Goal: Navigation & Orientation: Understand site structure

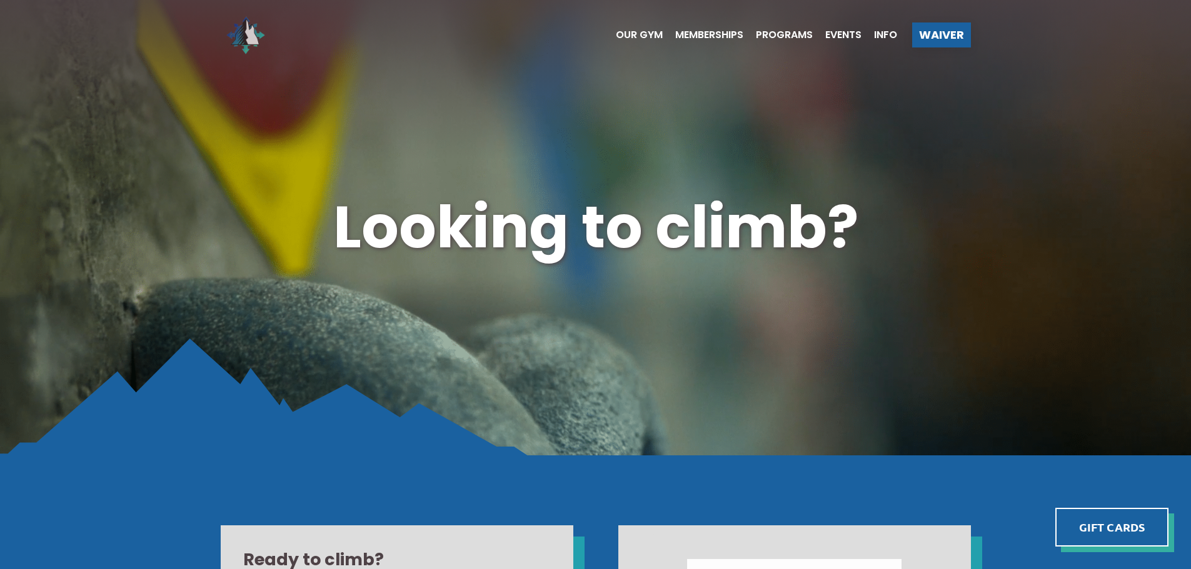
click at [247, 35] on img at bounding box center [246, 35] width 50 height 50
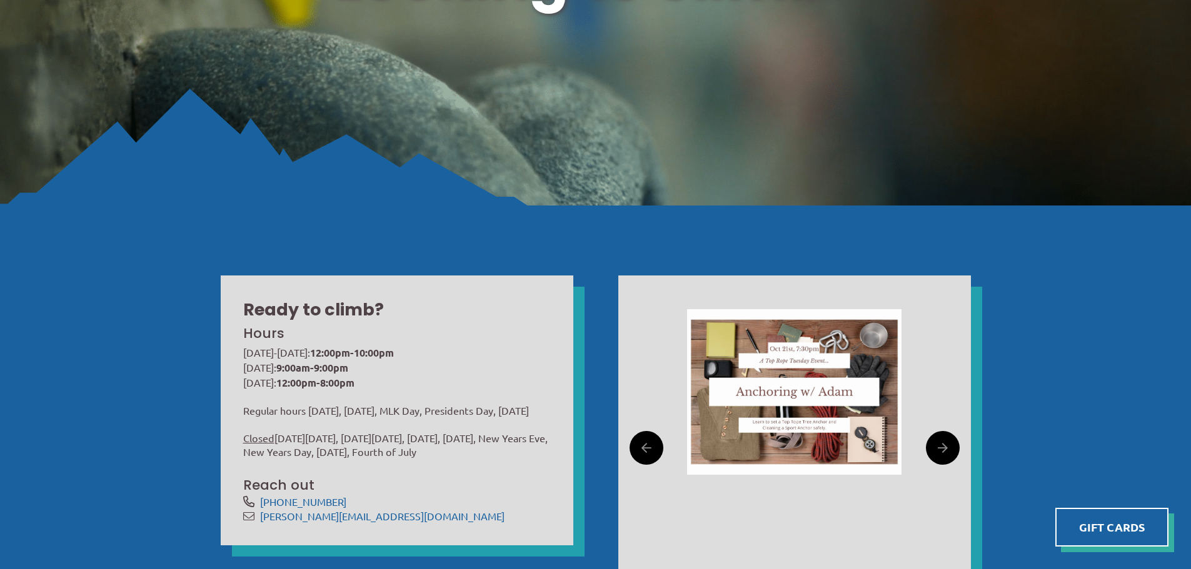
scroll to position [375, 0]
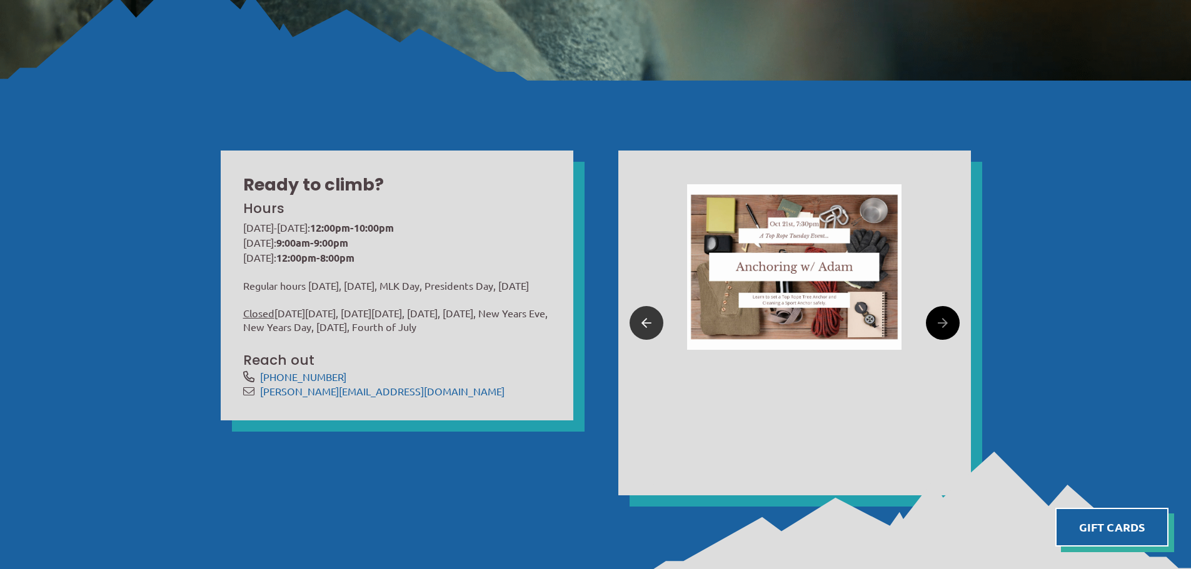
click at [653, 322] on link at bounding box center [646, 323] width 34 height 34
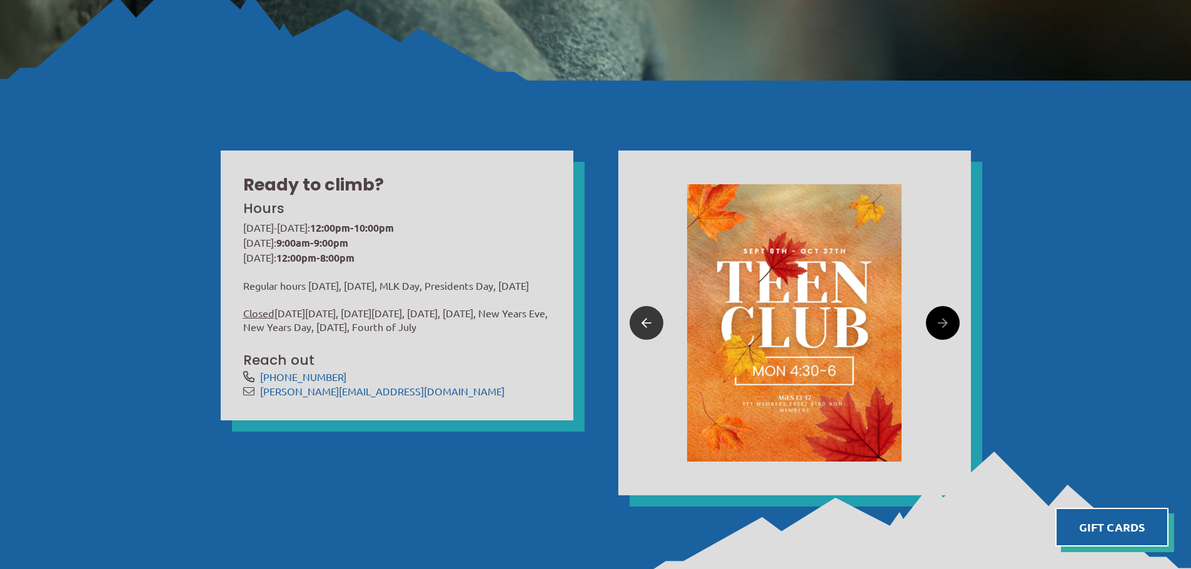
click at [653, 322] on link at bounding box center [646, 323] width 34 height 34
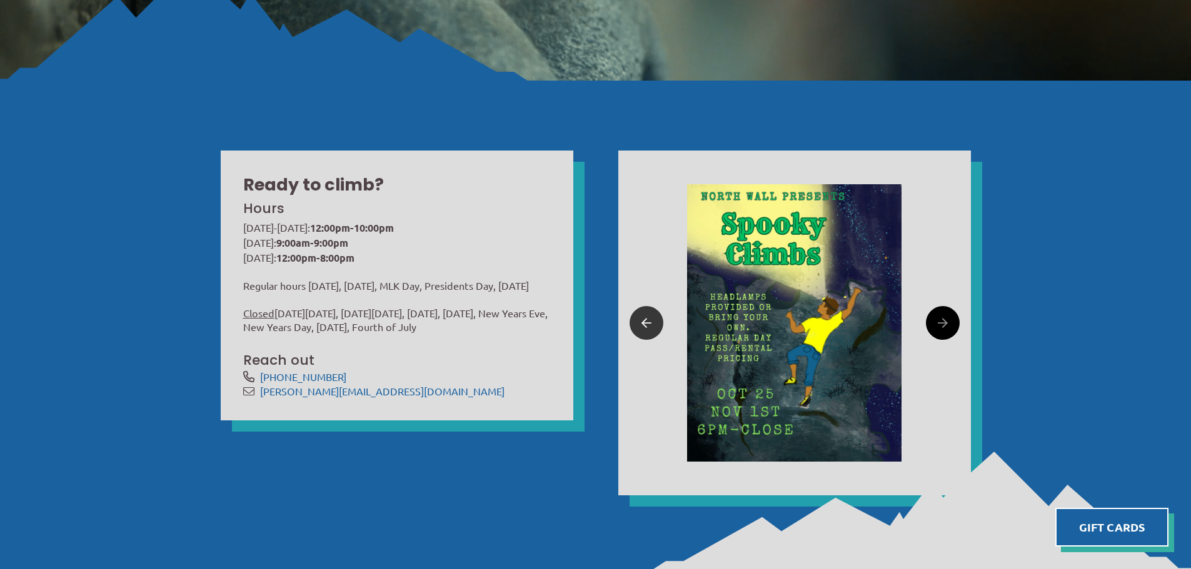
click at [653, 322] on link at bounding box center [646, 323] width 34 height 34
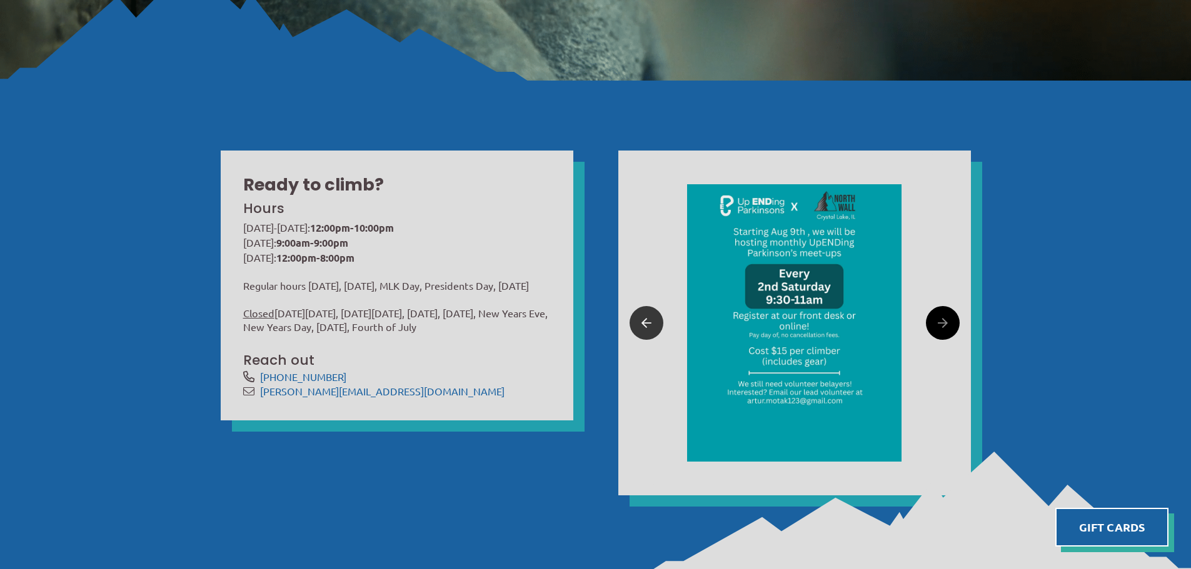
click at [653, 322] on link at bounding box center [646, 323] width 34 height 34
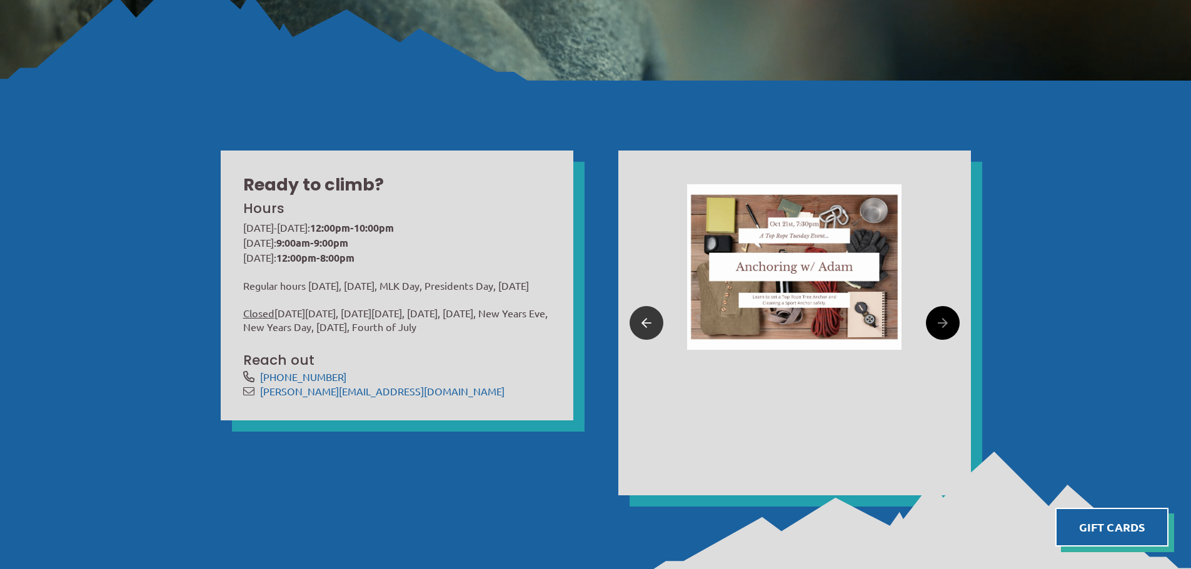
click at [653, 322] on link at bounding box center [646, 323] width 34 height 34
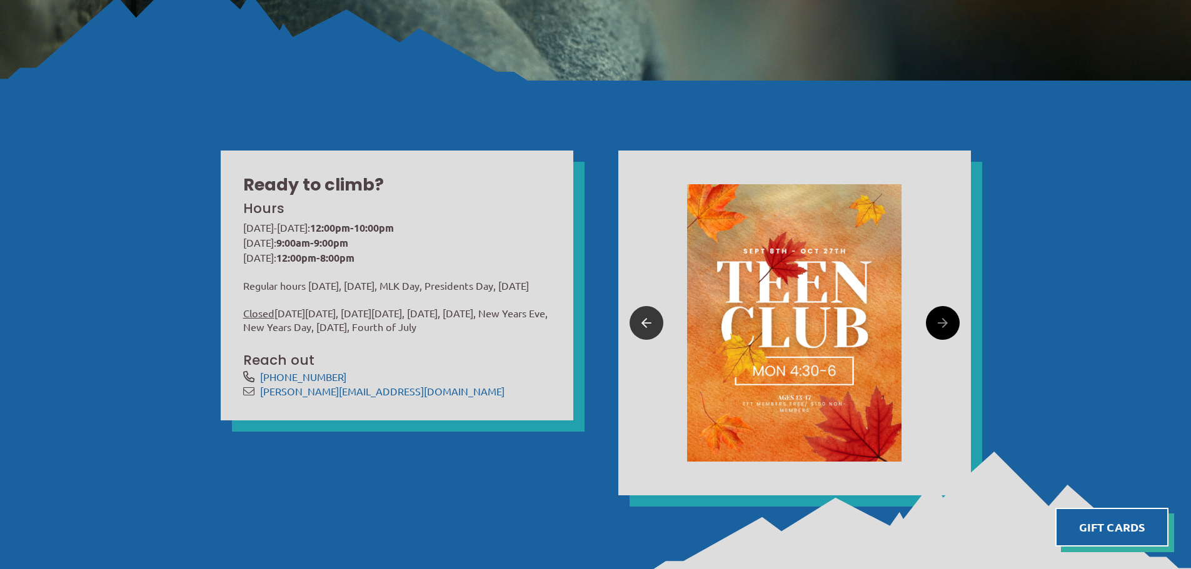
click at [653, 322] on link at bounding box center [646, 323] width 34 height 34
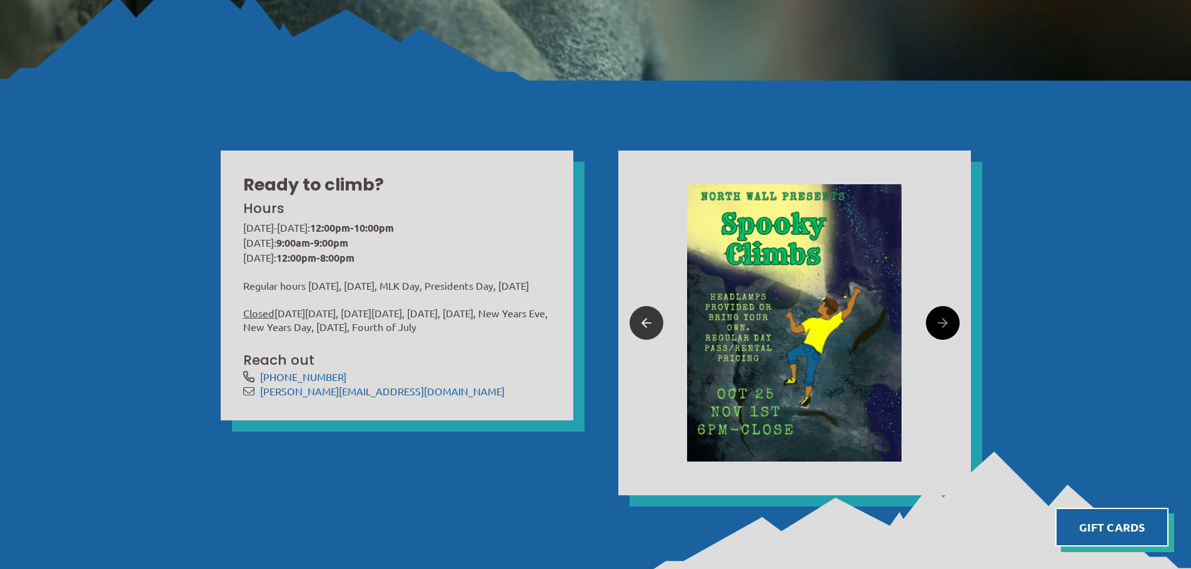
click at [653, 322] on link at bounding box center [646, 323] width 34 height 34
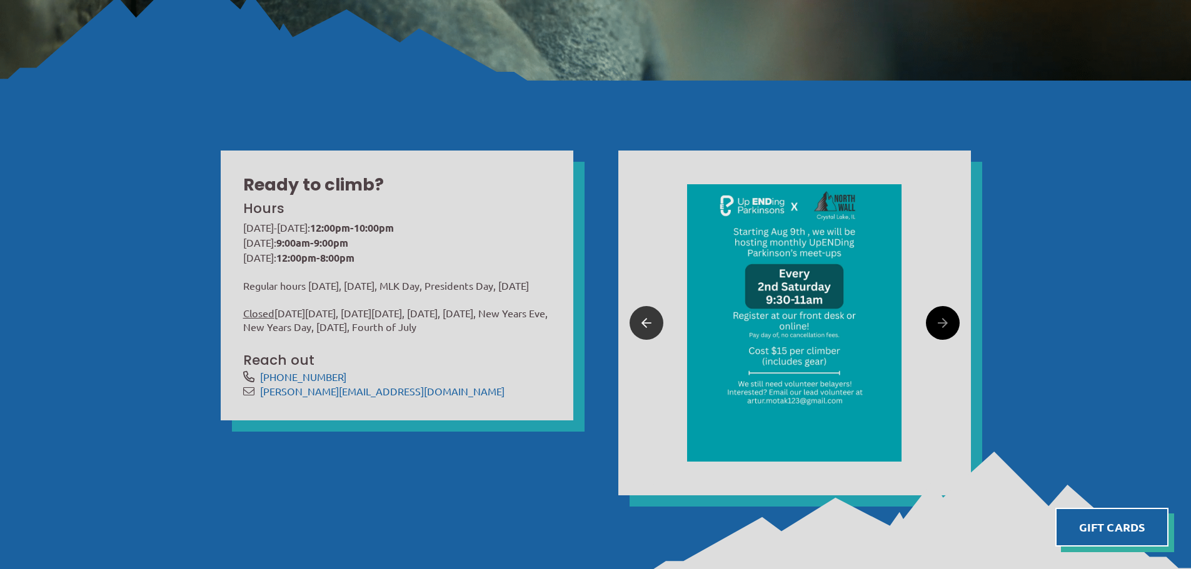
click at [653, 322] on link at bounding box center [646, 323] width 34 height 34
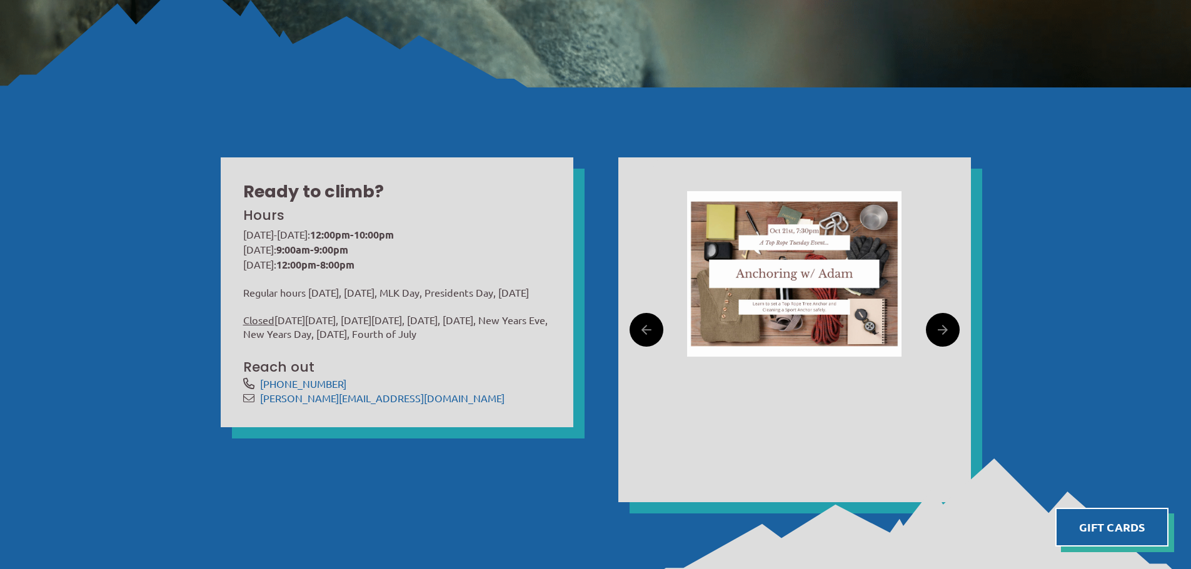
scroll to position [0, 0]
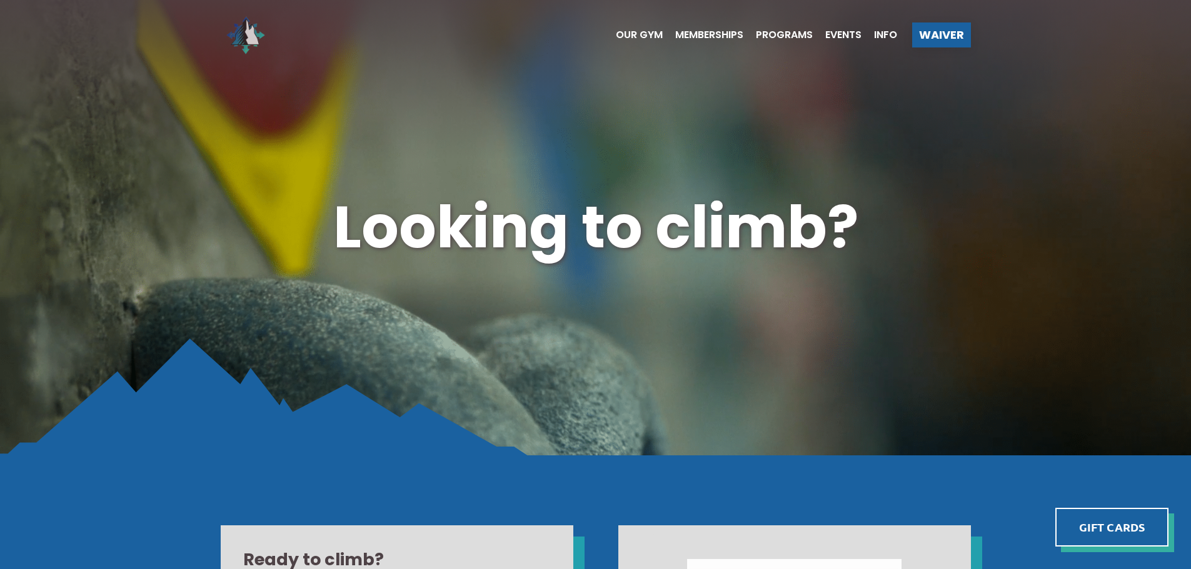
click at [249, 39] on img at bounding box center [246, 35] width 50 height 50
click at [641, 37] on span "Our Gym" at bounding box center [639, 35] width 47 height 10
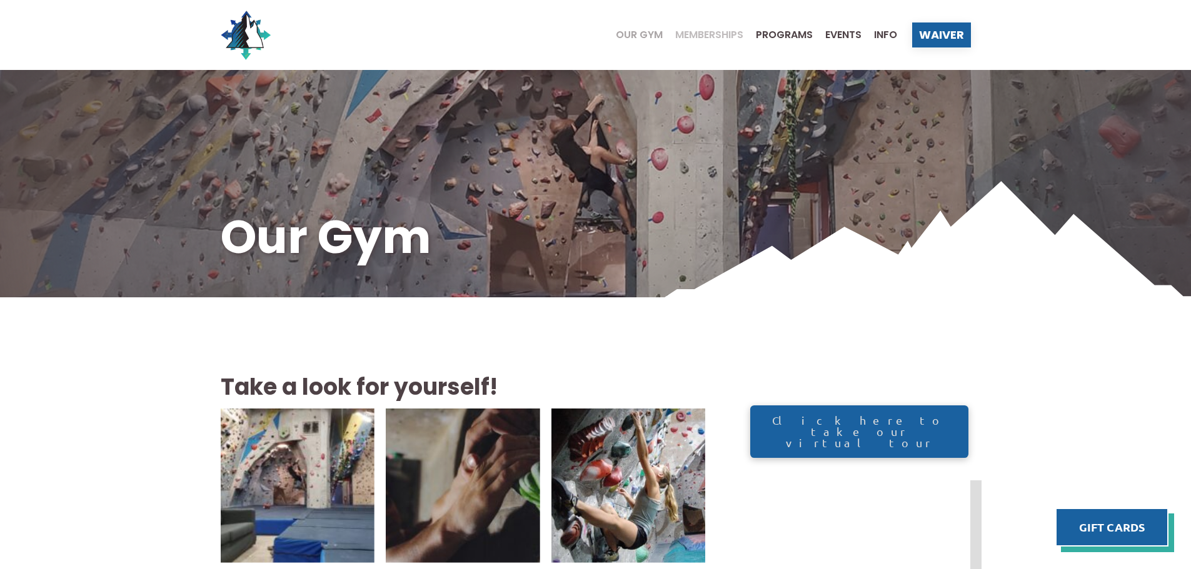
click at [726, 36] on span "Memberships" at bounding box center [709, 35] width 68 height 10
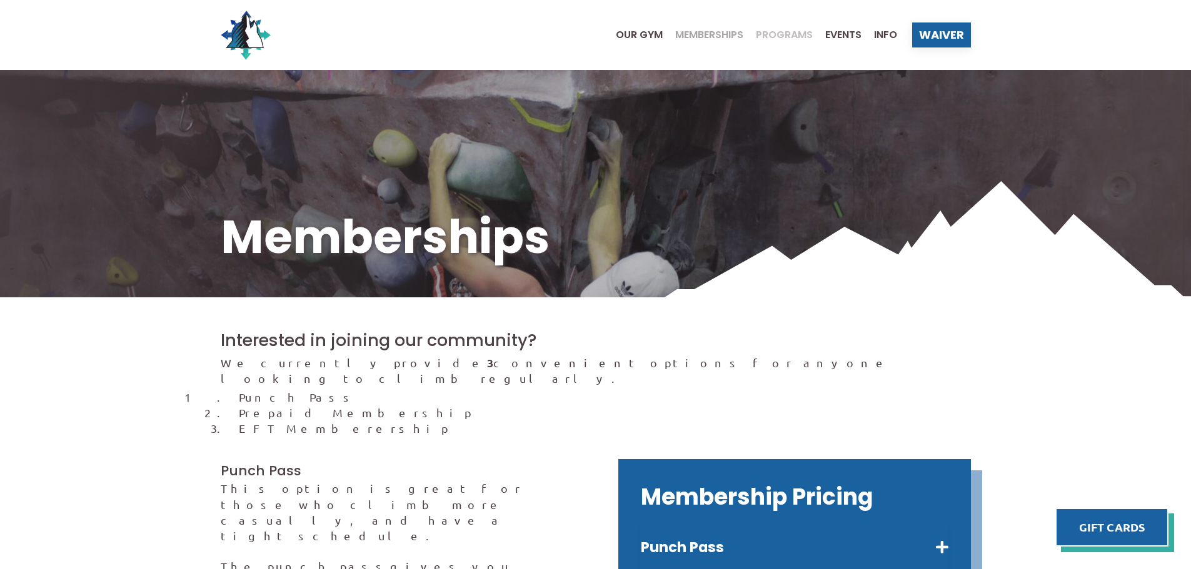
click at [783, 39] on span "Programs" at bounding box center [784, 35] width 57 height 10
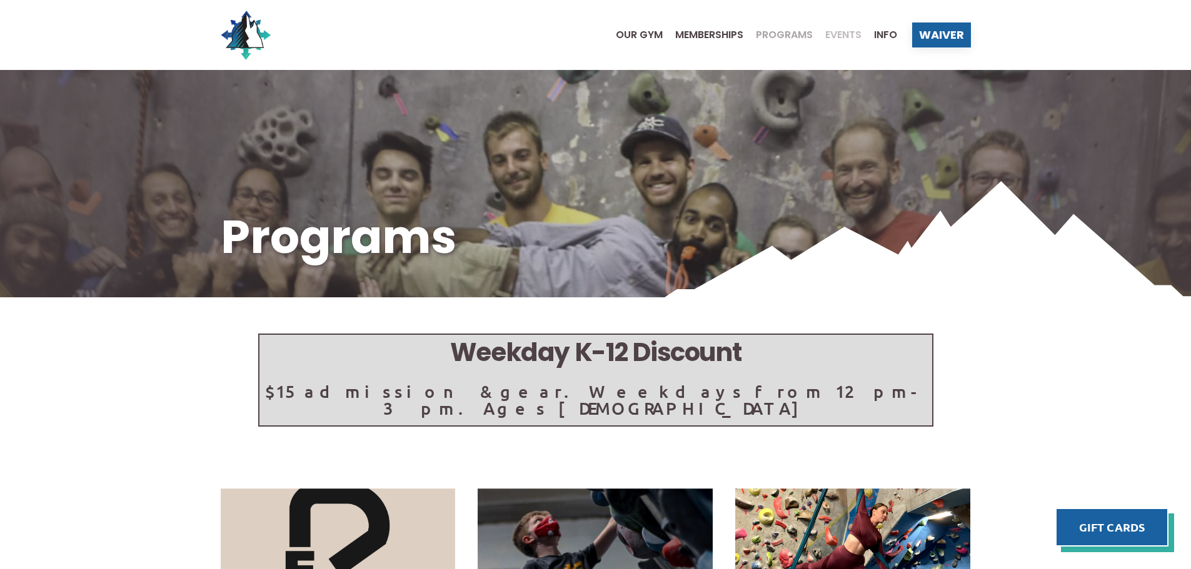
click at [855, 35] on span "Events" at bounding box center [843, 35] width 36 height 10
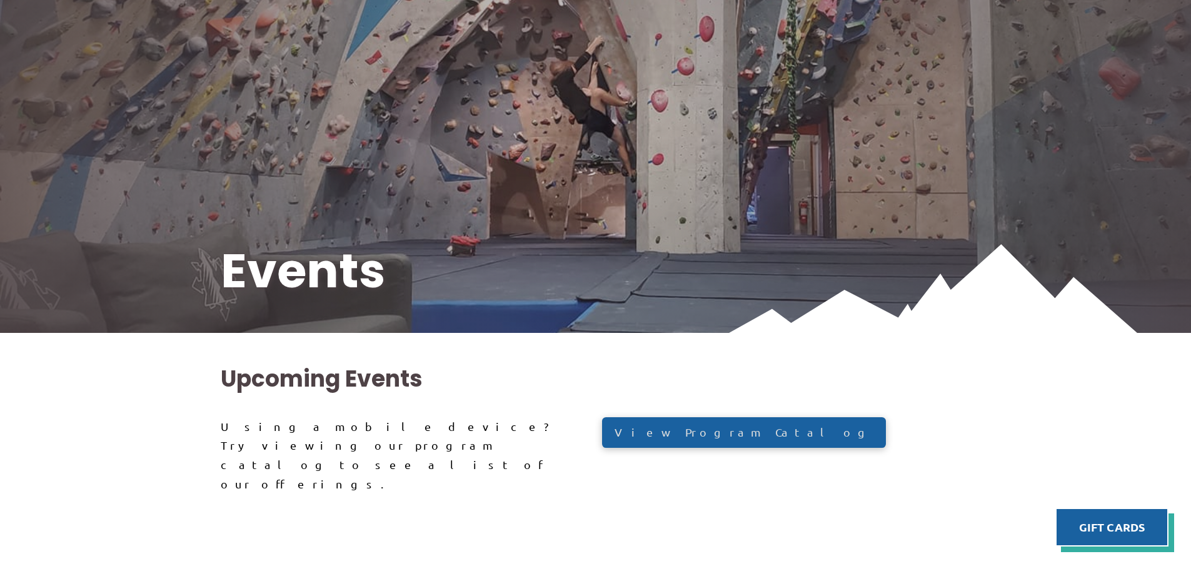
scroll to position [32, 0]
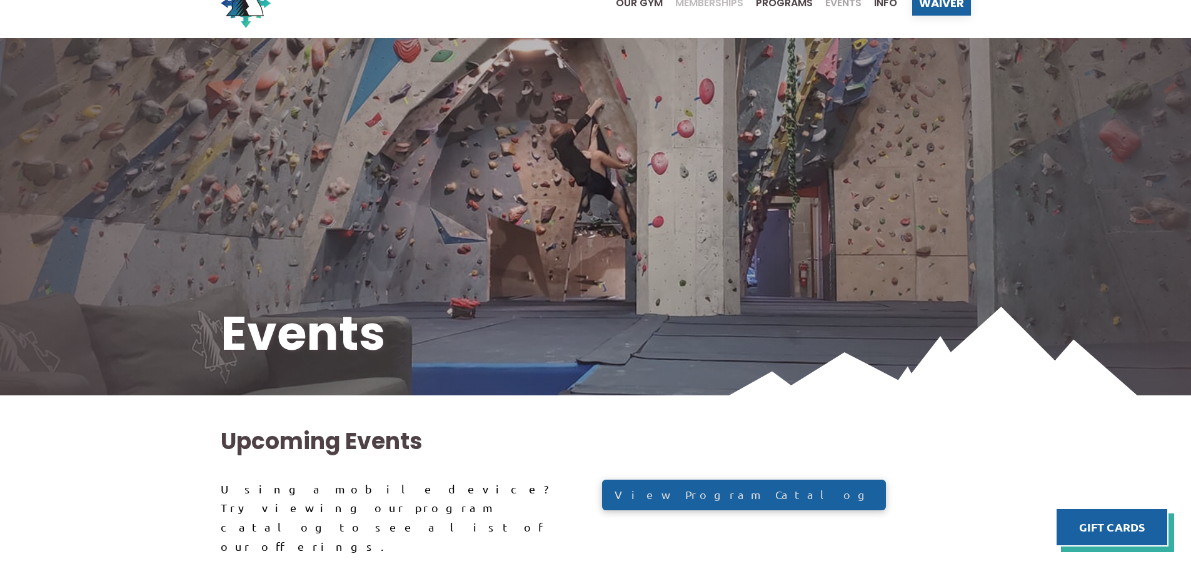
click at [708, 3] on span "Memberships" at bounding box center [709, 3] width 68 height 10
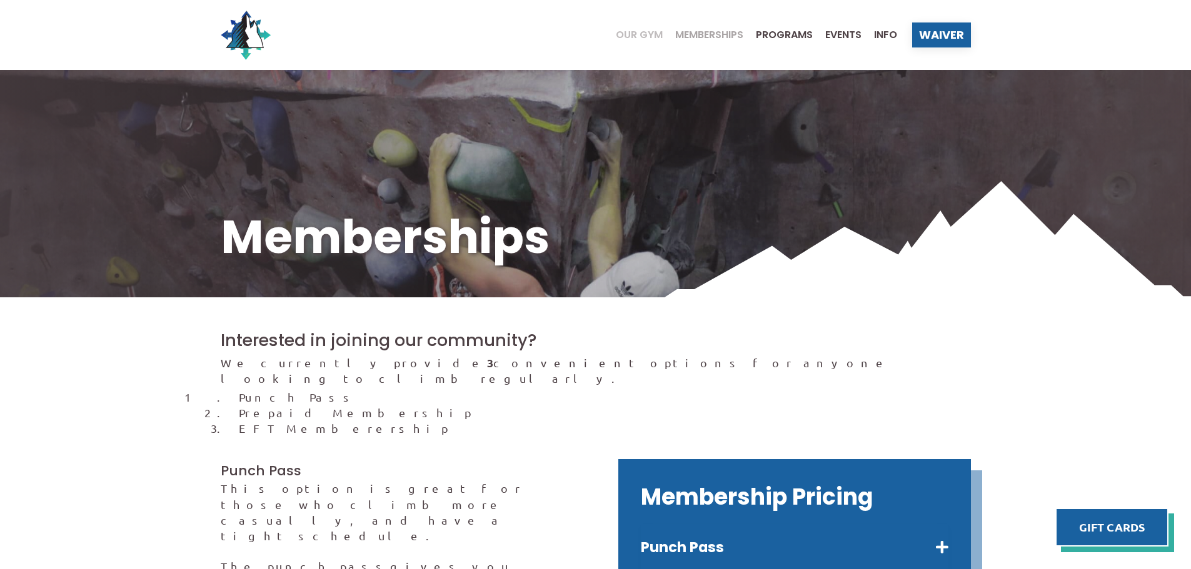
click at [649, 34] on span "Our Gym" at bounding box center [639, 35] width 47 height 10
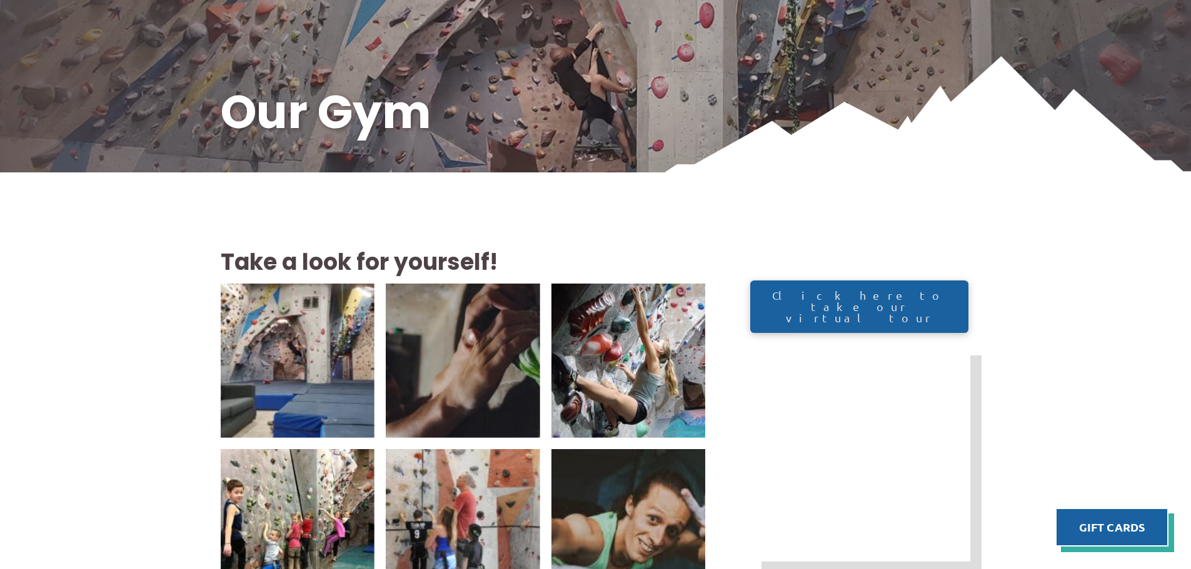
scroll to position [250, 0]
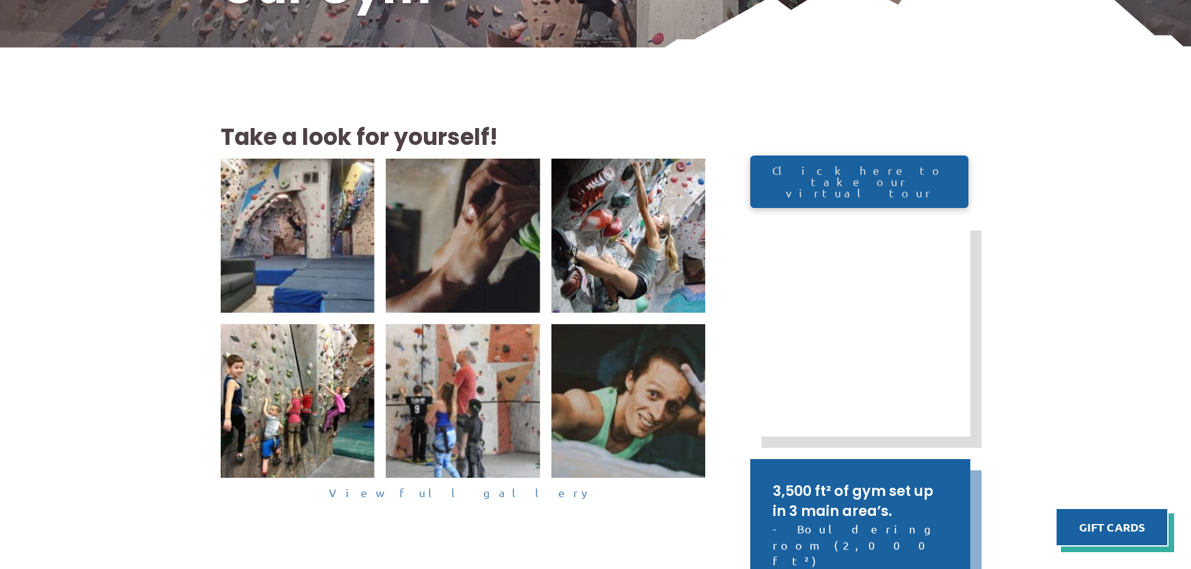
click at [480, 496] on link "View full gallery" at bounding box center [463, 493] width 485 height 19
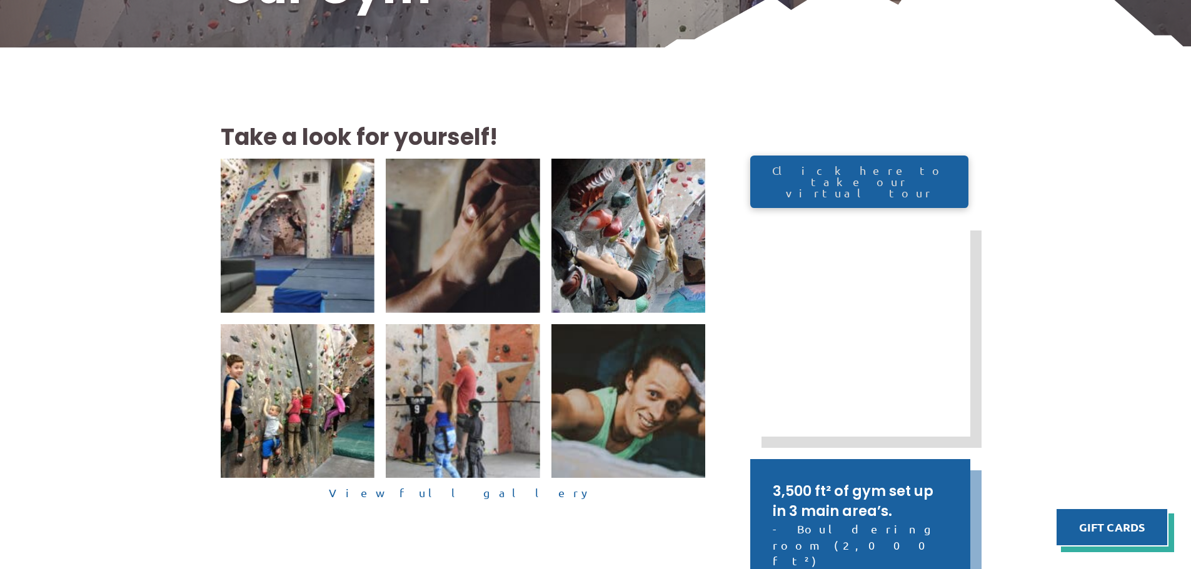
scroll to position [0, 0]
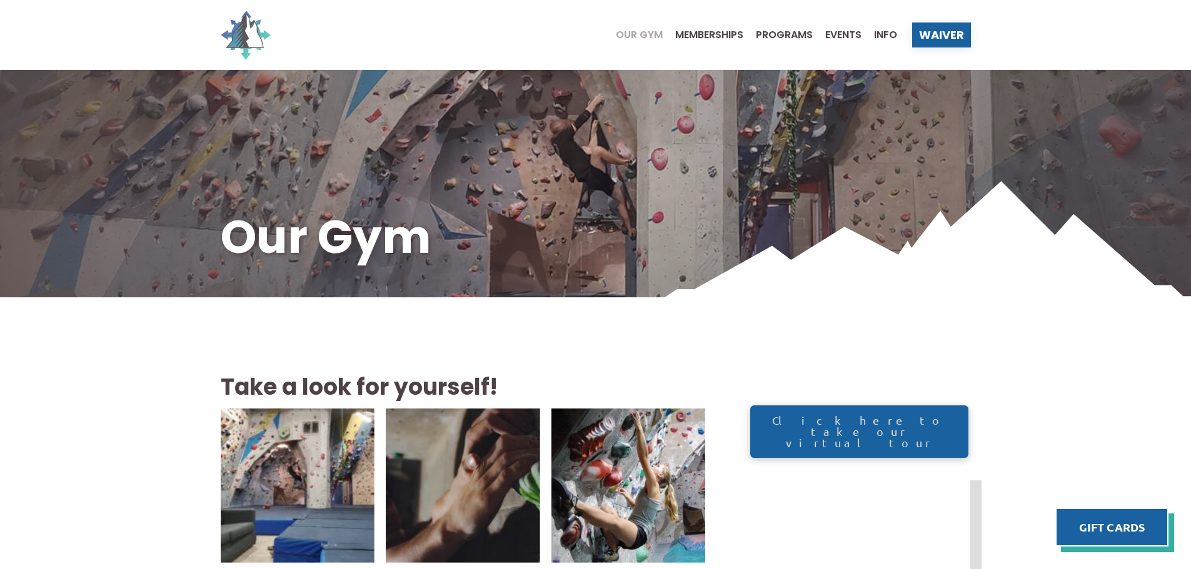
click at [266, 45] on img at bounding box center [246, 35] width 50 height 50
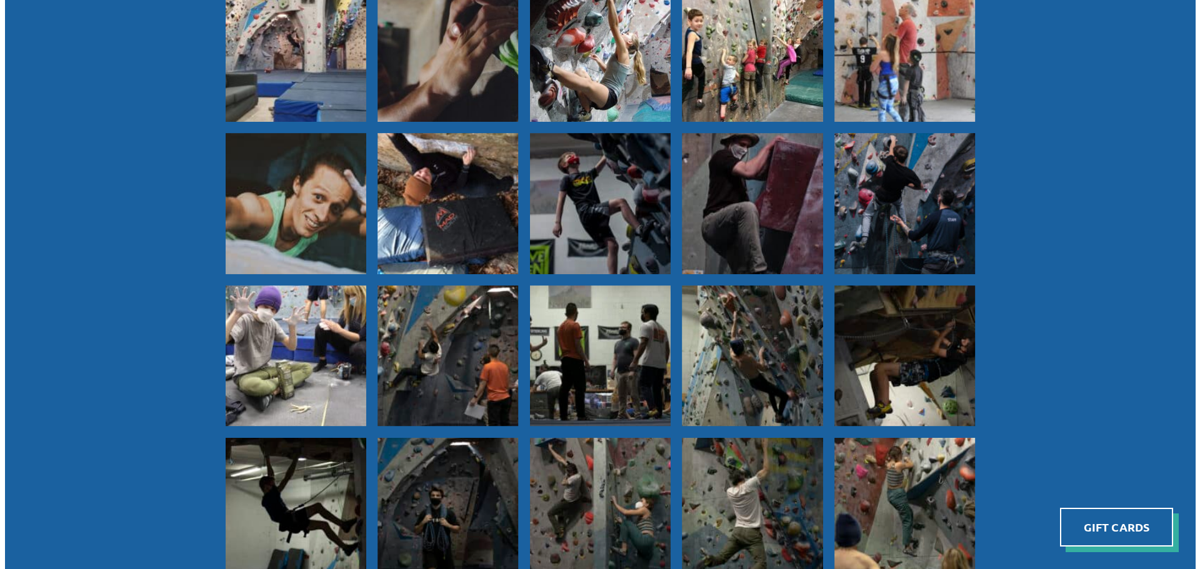
scroll to position [562, 0]
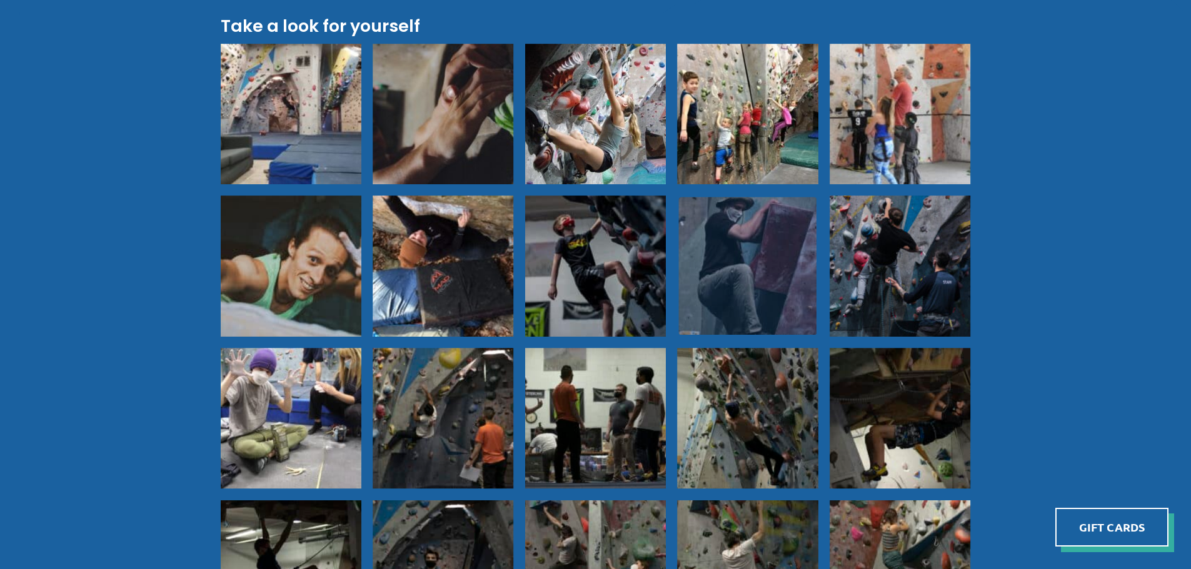
click at [757, 305] on img at bounding box center [748, 266] width 138 height 138
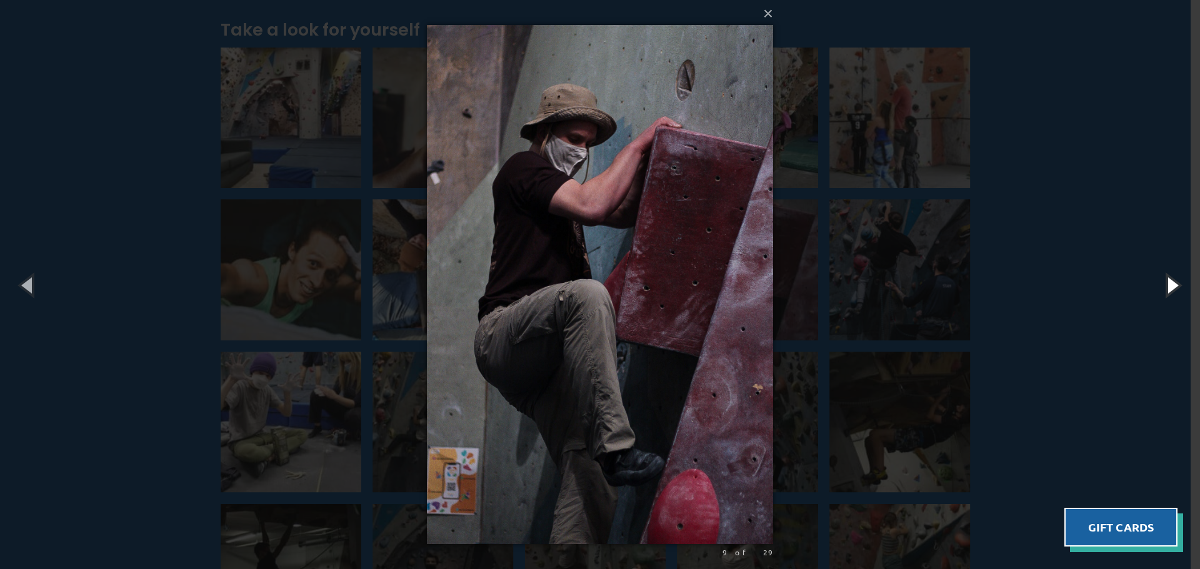
click at [1176, 282] on button "button" at bounding box center [1172, 285] width 56 height 69
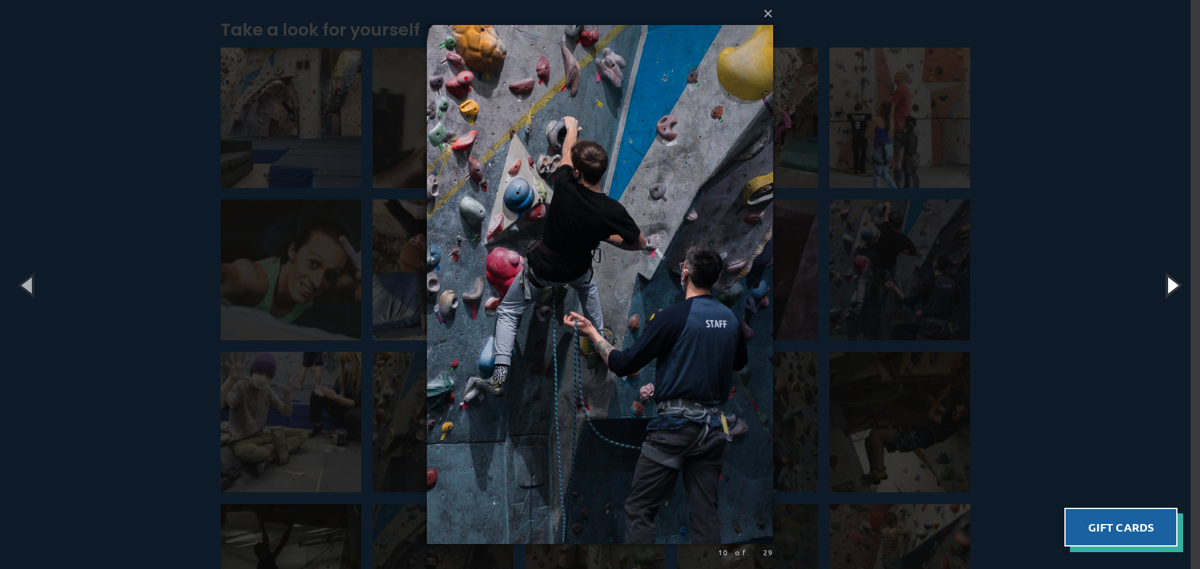
click at [1176, 282] on button "button" at bounding box center [1172, 285] width 56 height 69
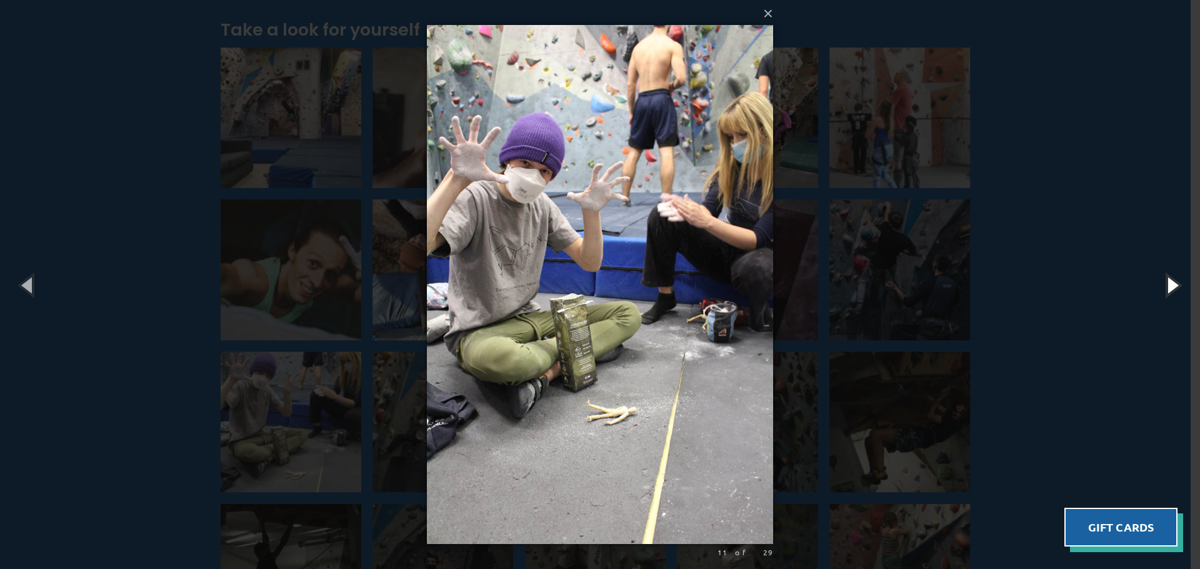
click at [1176, 282] on button "button" at bounding box center [1172, 285] width 56 height 69
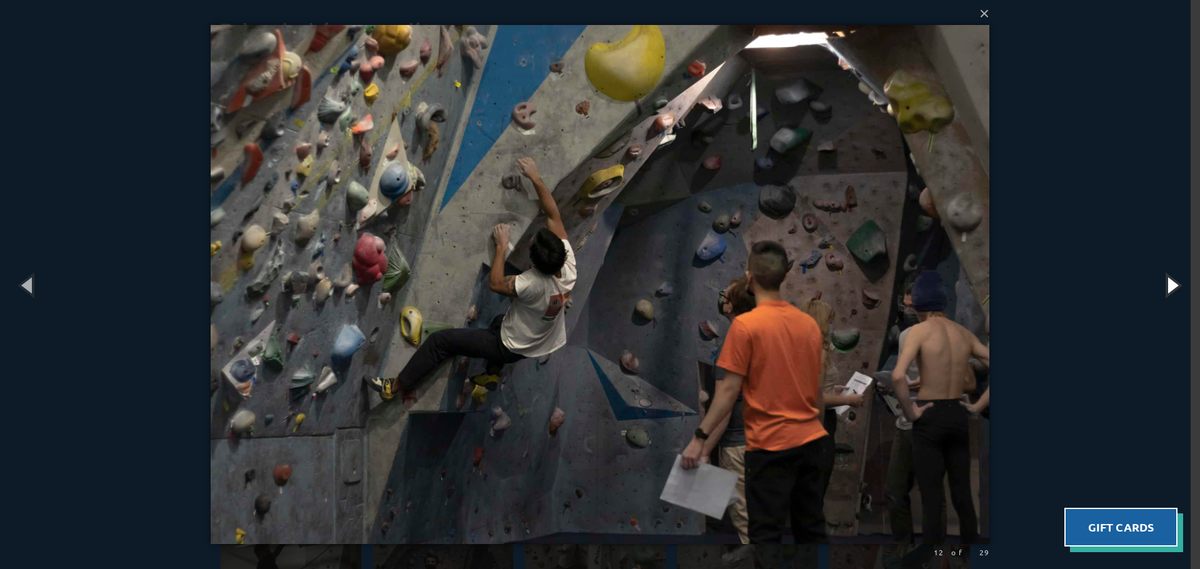
click at [1176, 282] on button "button" at bounding box center [1172, 285] width 56 height 69
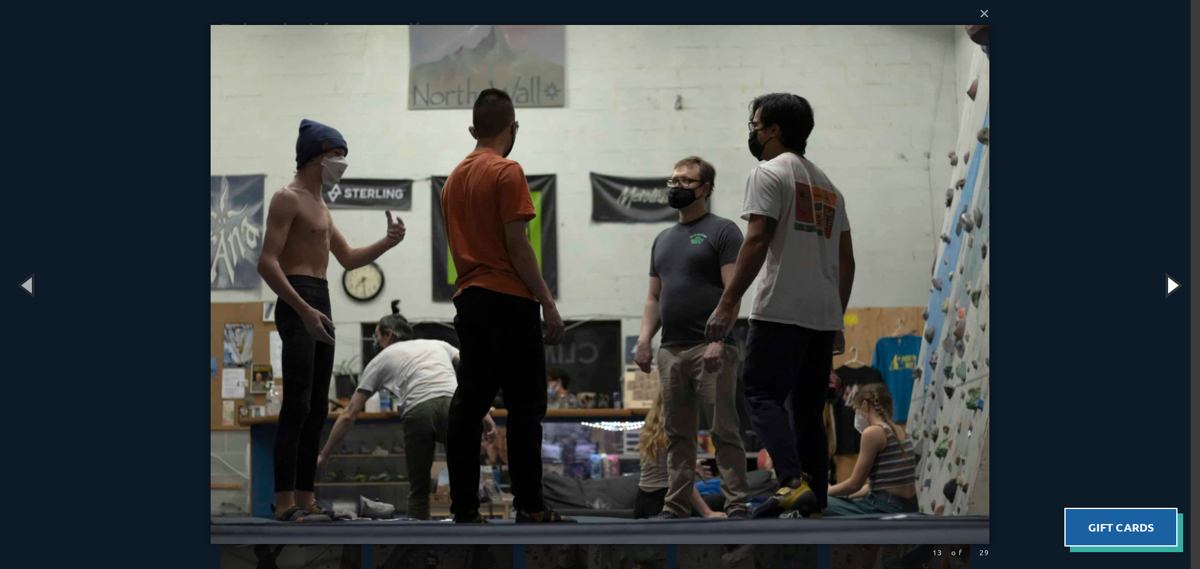
click at [1176, 282] on button "button" at bounding box center [1172, 285] width 56 height 69
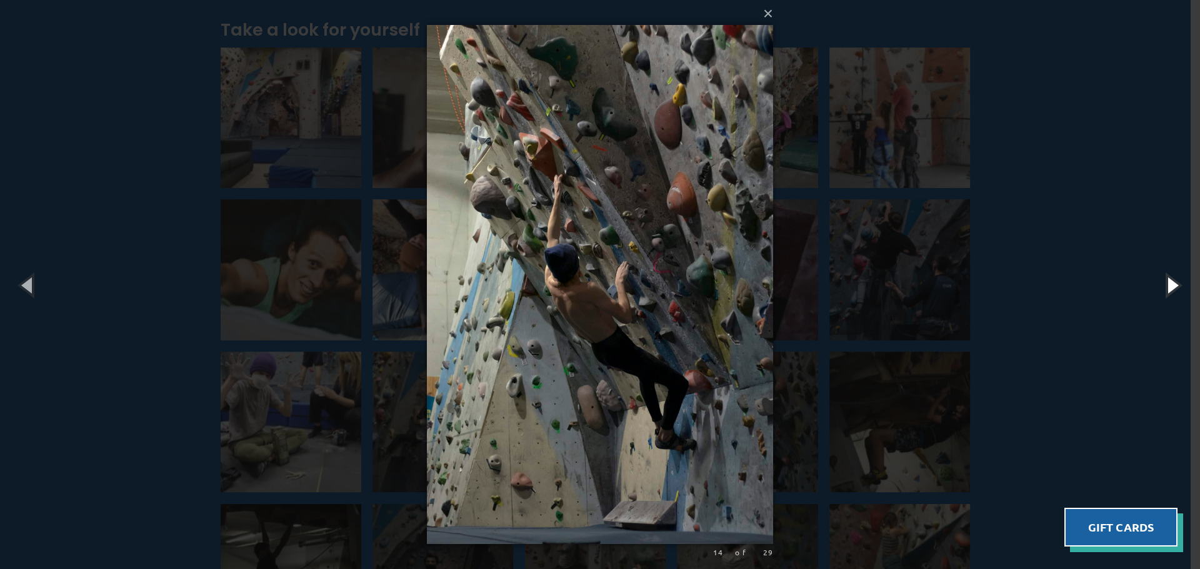
click at [1176, 282] on button "button" at bounding box center [1172, 285] width 56 height 69
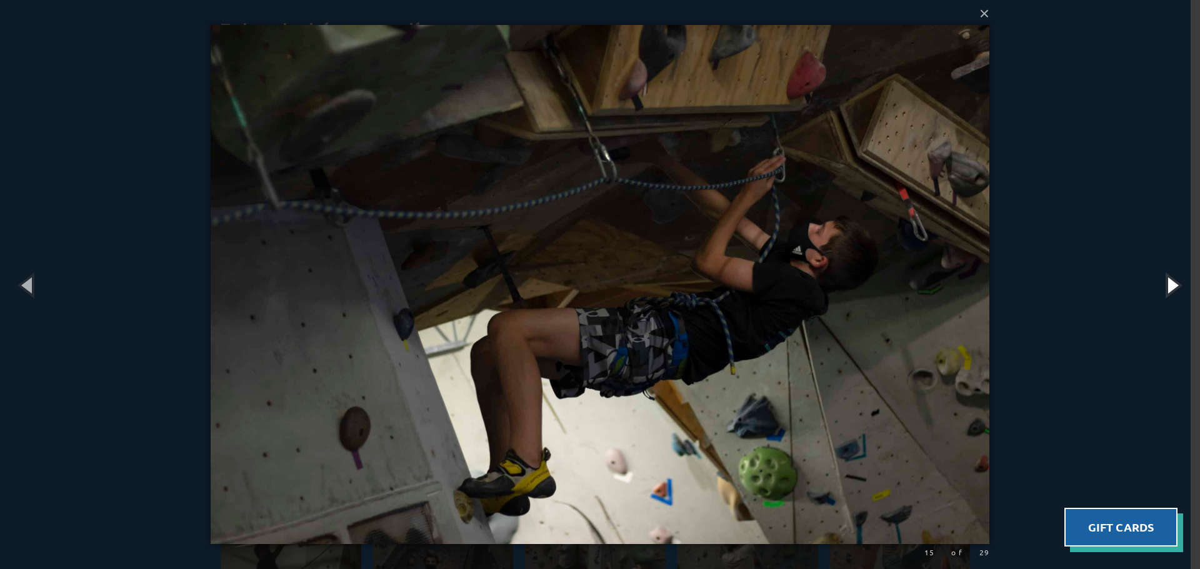
click at [1176, 282] on button "button" at bounding box center [1172, 285] width 56 height 69
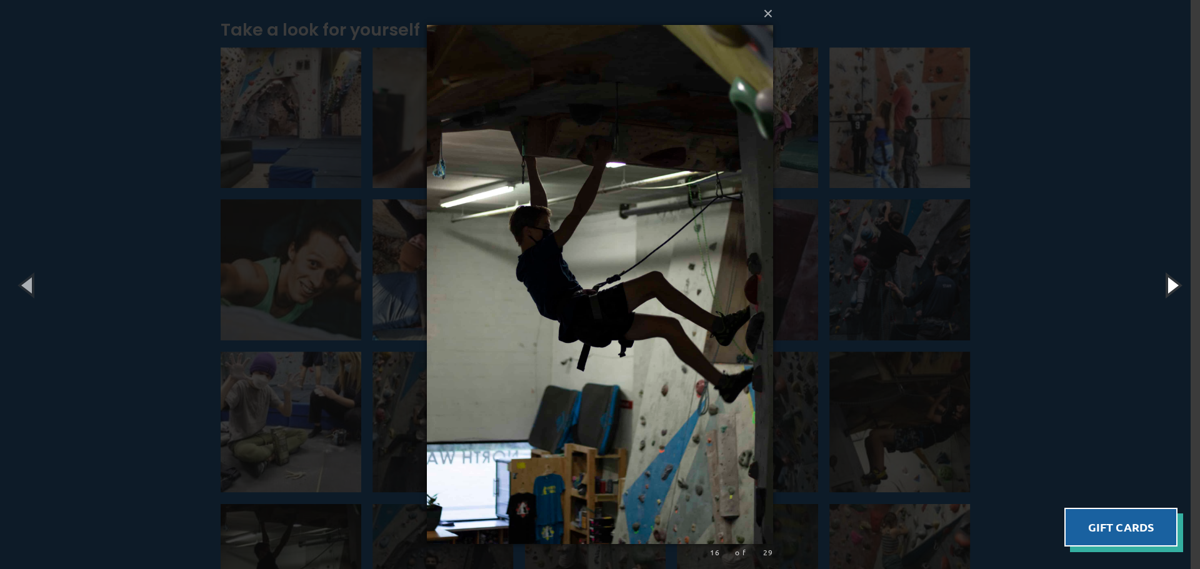
click at [1176, 282] on button "button" at bounding box center [1172, 285] width 56 height 69
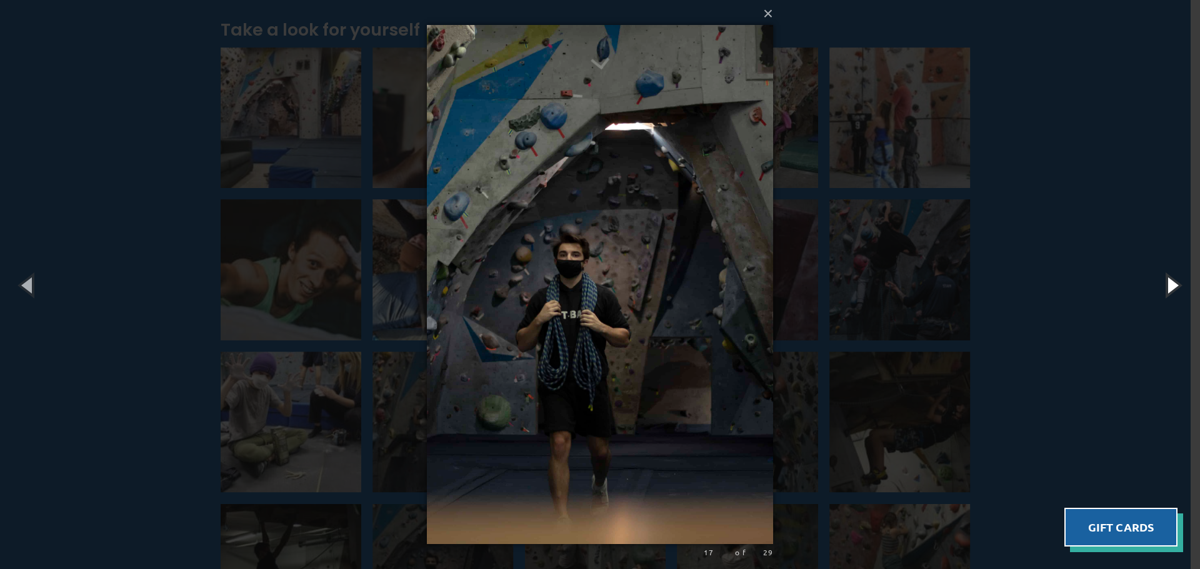
click at [1176, 282] on button "button" at bounding box center [1172, 285] width 56 height 69
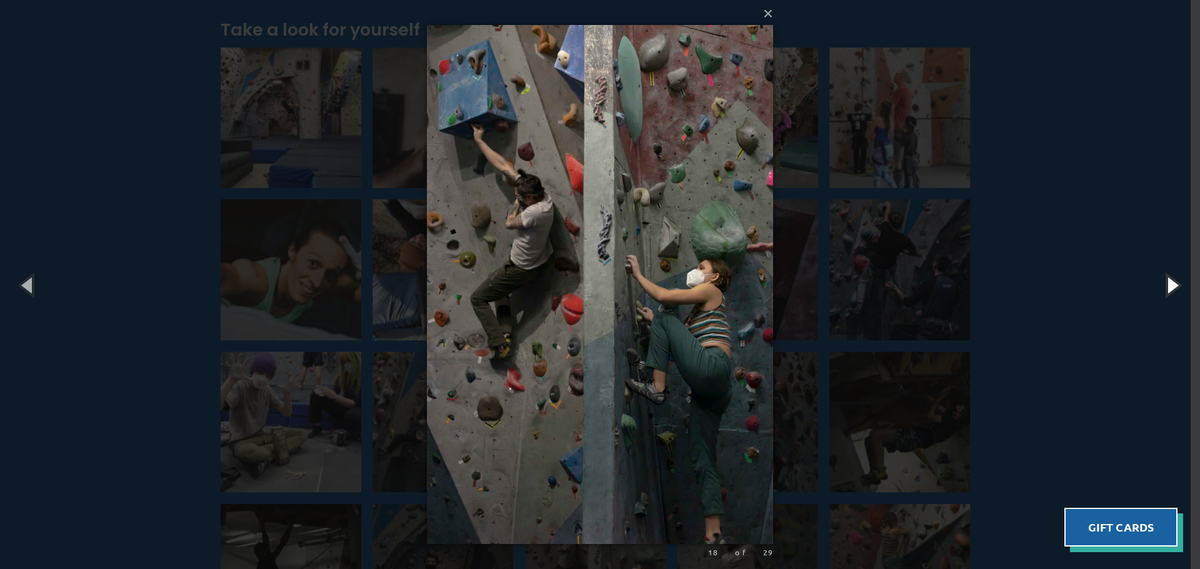
click at [1176, 282] on button "button" at bounding box center [1172, 285] width 56 height 69
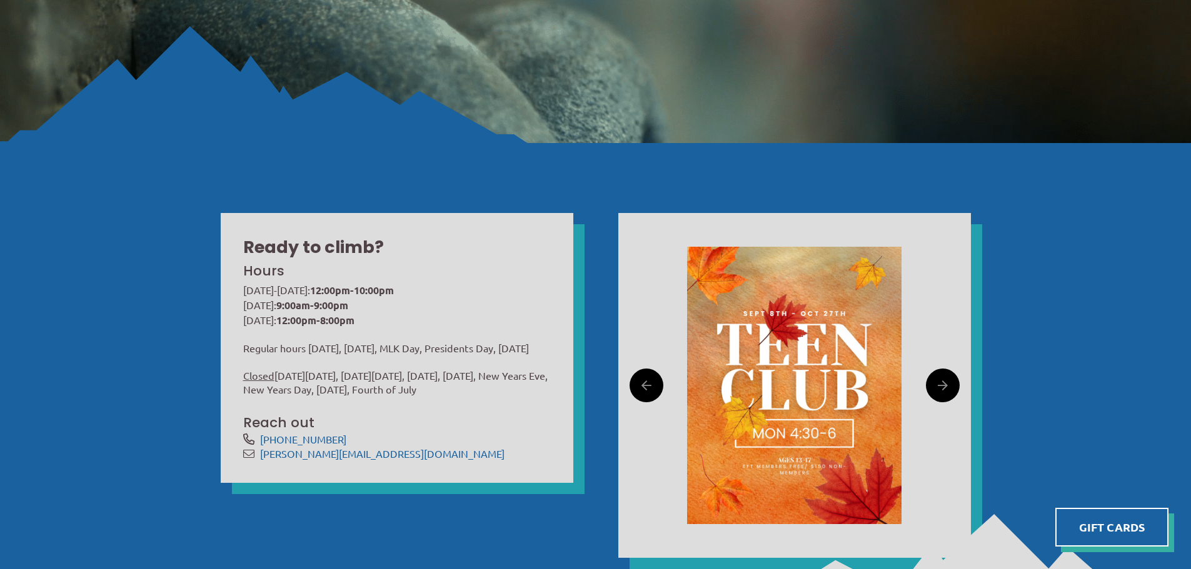
scroll to position [375, 0]
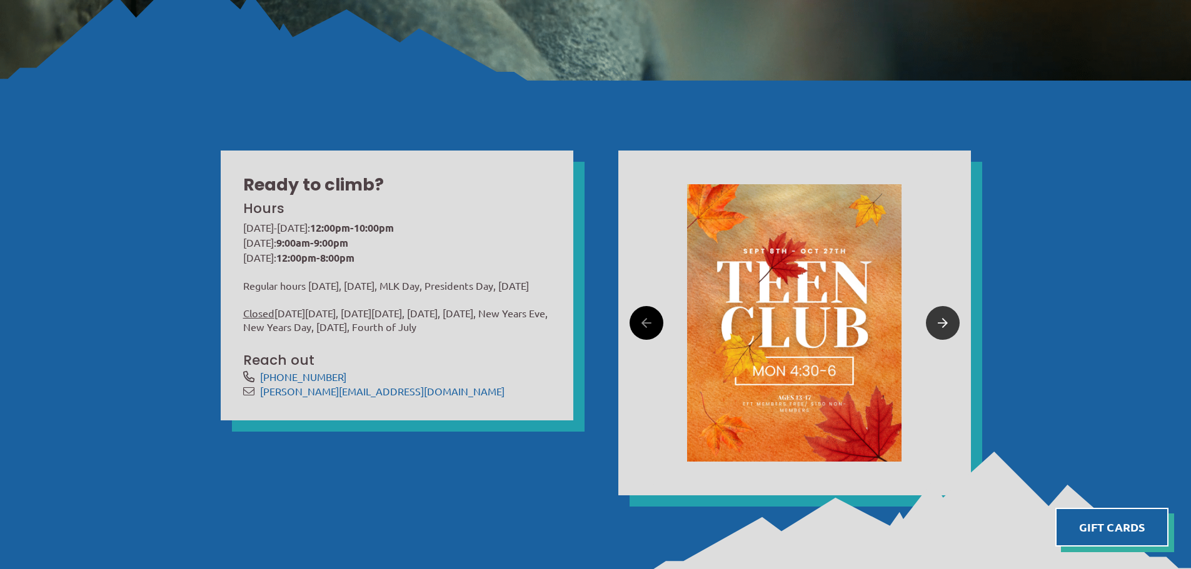
click at [937, 314] on icon at bounding box center [942, 323] width 10 height 19
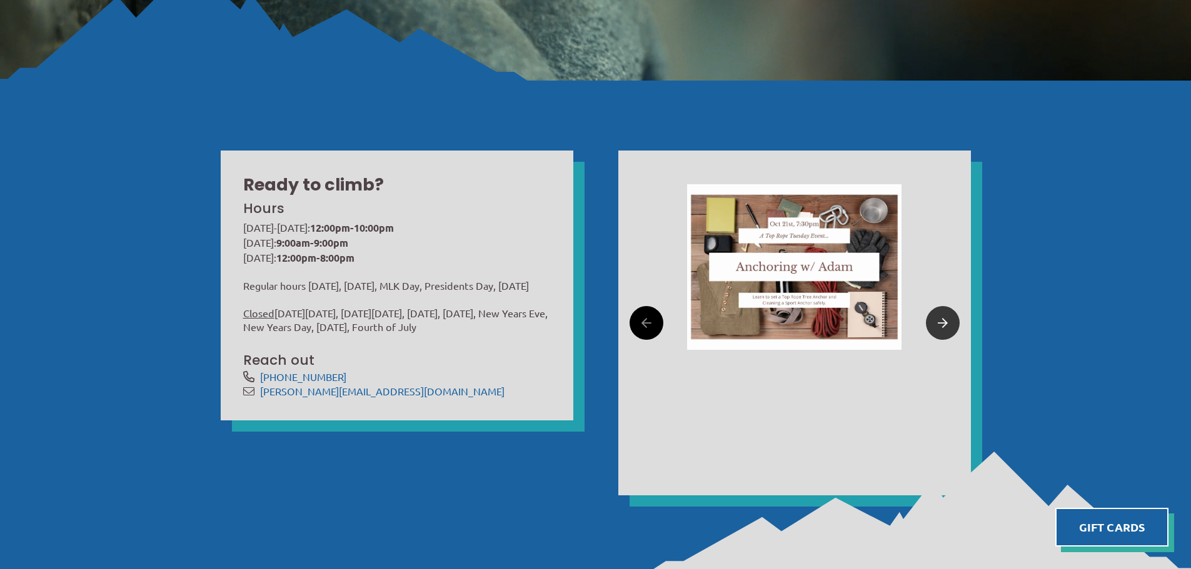
click at [937, 314] on icon at bounding box center [942, 323] width 10 height 19
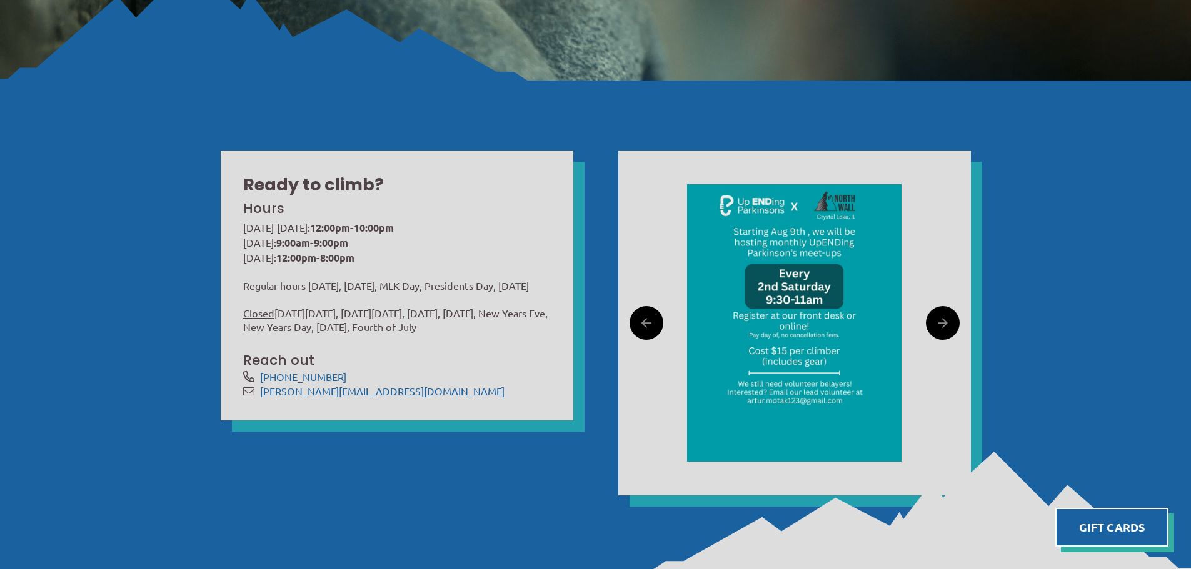
scroll to position [0, 0]
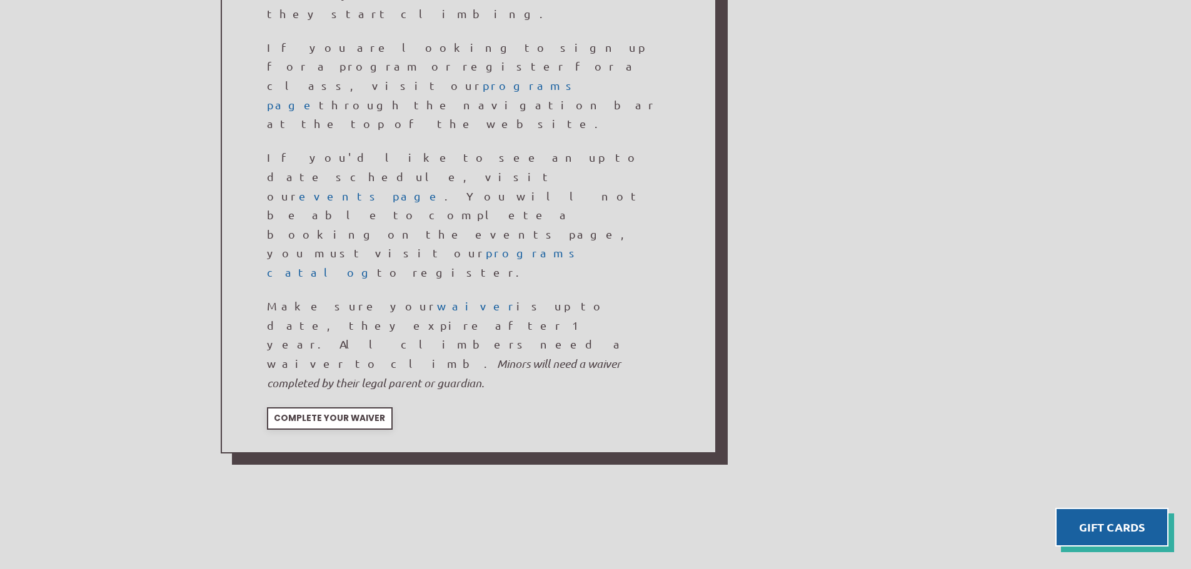
scroll to position [812, 0]
